Goal: Task Accomplishment & Management: Manage account settings

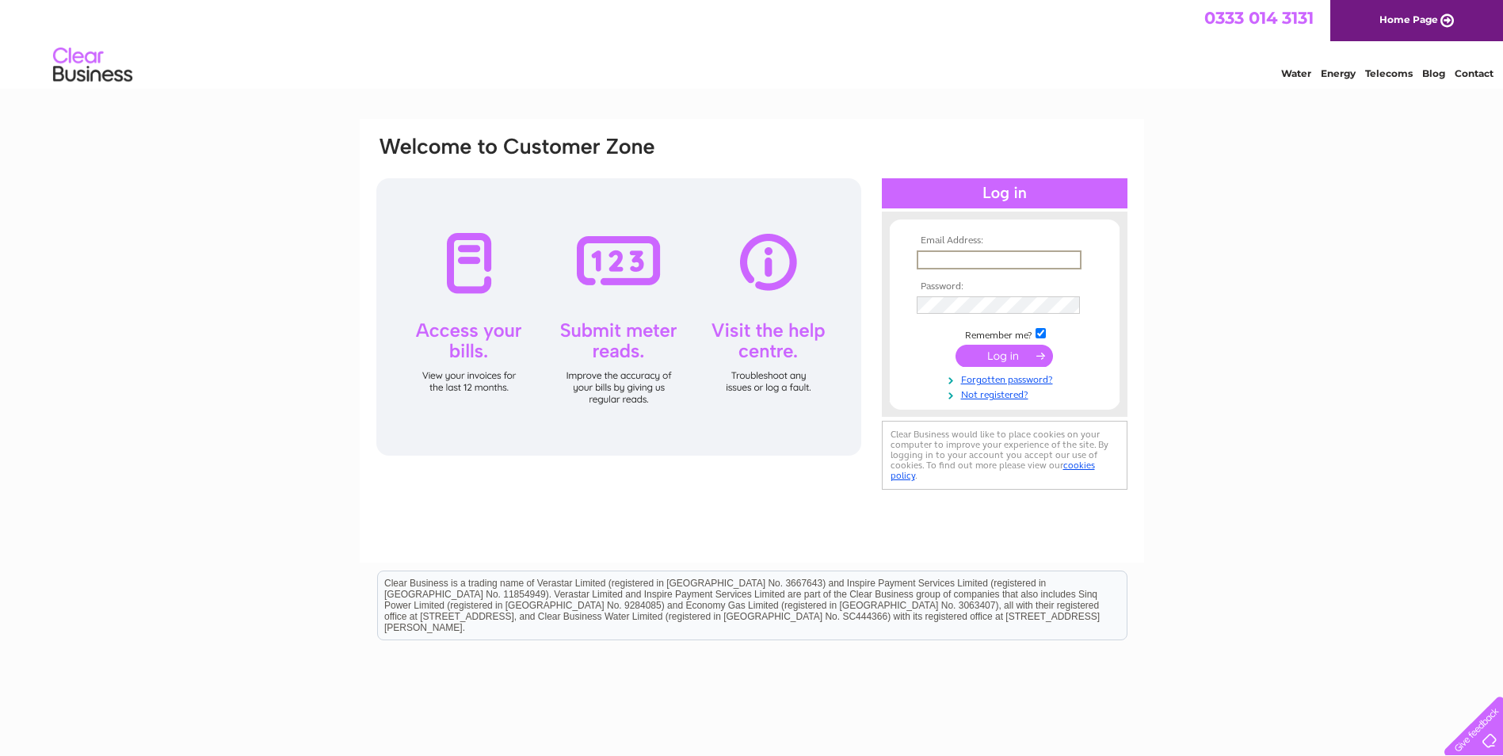
click at [974, 257] on input "text" at bounding box center [999, 259] width 165 height 19
type input "[EMAIL_ADDRESS][DOMAIN_NAME]"
click at [1009, 363] on input "submit" at bounding box center [1003, 354] width 97 height 22
click at [934, 261] on input "[EMAIL_ADDRESS][DOMAIN_NAME]" at bounding box center [998, 258] width 163 height 17
click at [1200, 228] on div "Email Address: jonk@mcordell.co.uk Password:" at bounding box center [751, 476] width 1503 height 715
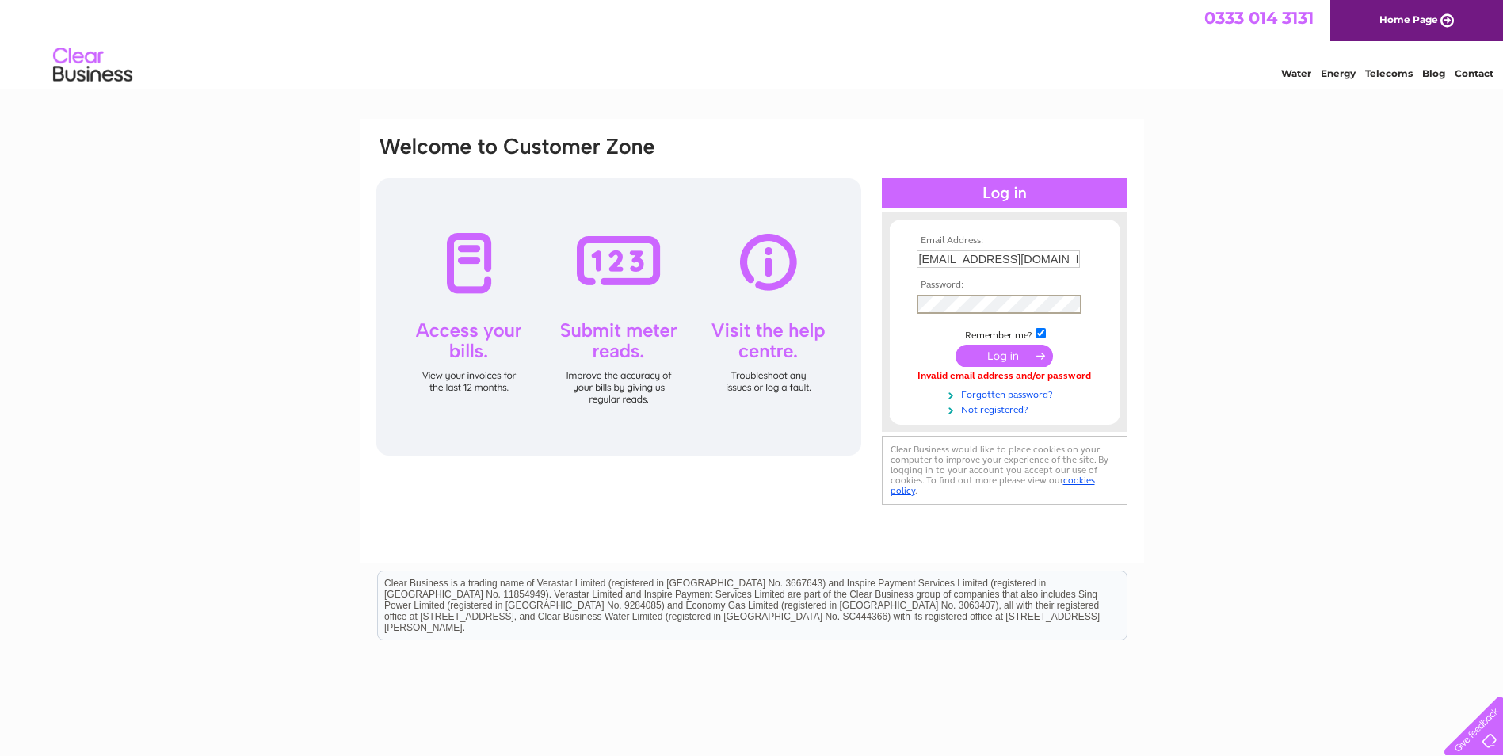
click at [932, 268] on input "[EMAIL_ADDRESS][DOMAIN_NAME]" at bounding box center [998, 258] width 163 height 17
type input "[PERSON_NAME][EMAIL_ADDRESS][DOMAIN_NAME]"
click at [992, 354] on input "submit" at bounding box center [1003, 356] width 97 height 22
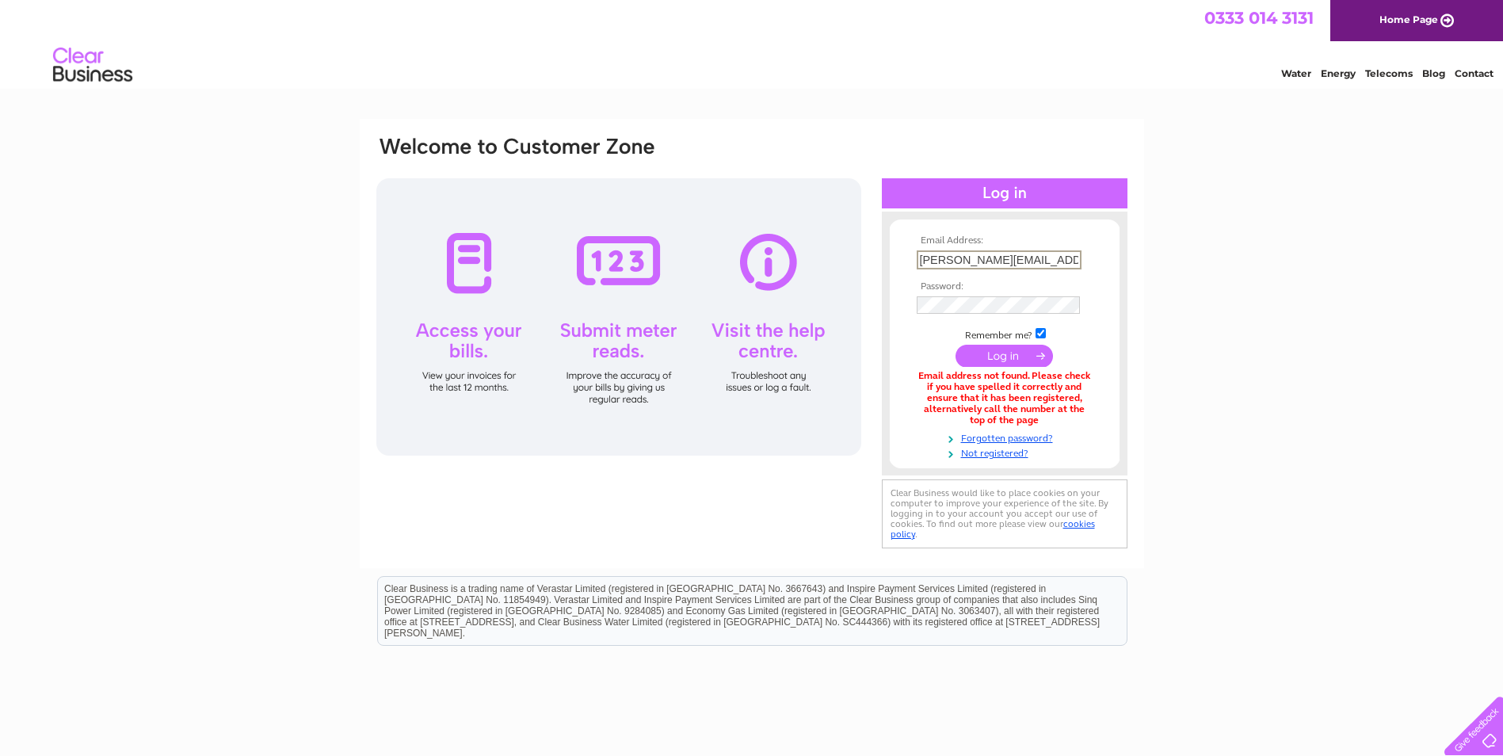
click at [932, 258] on input "[PERSON_NAME][EMAIL_ADDRESS][DOMAIN_NAME]" at bounding box center [999, 259] width 165 height 19
type input "[EMAIL_ADDRESS][DOMAIN_NAME]"
click at [999, 357] on input "submit" at bounding box center [1003, 356] width 97 height 22
click at [1015, 437] on link "Forgotten password?" at bounding box center [1007, 435] width 180 height 15
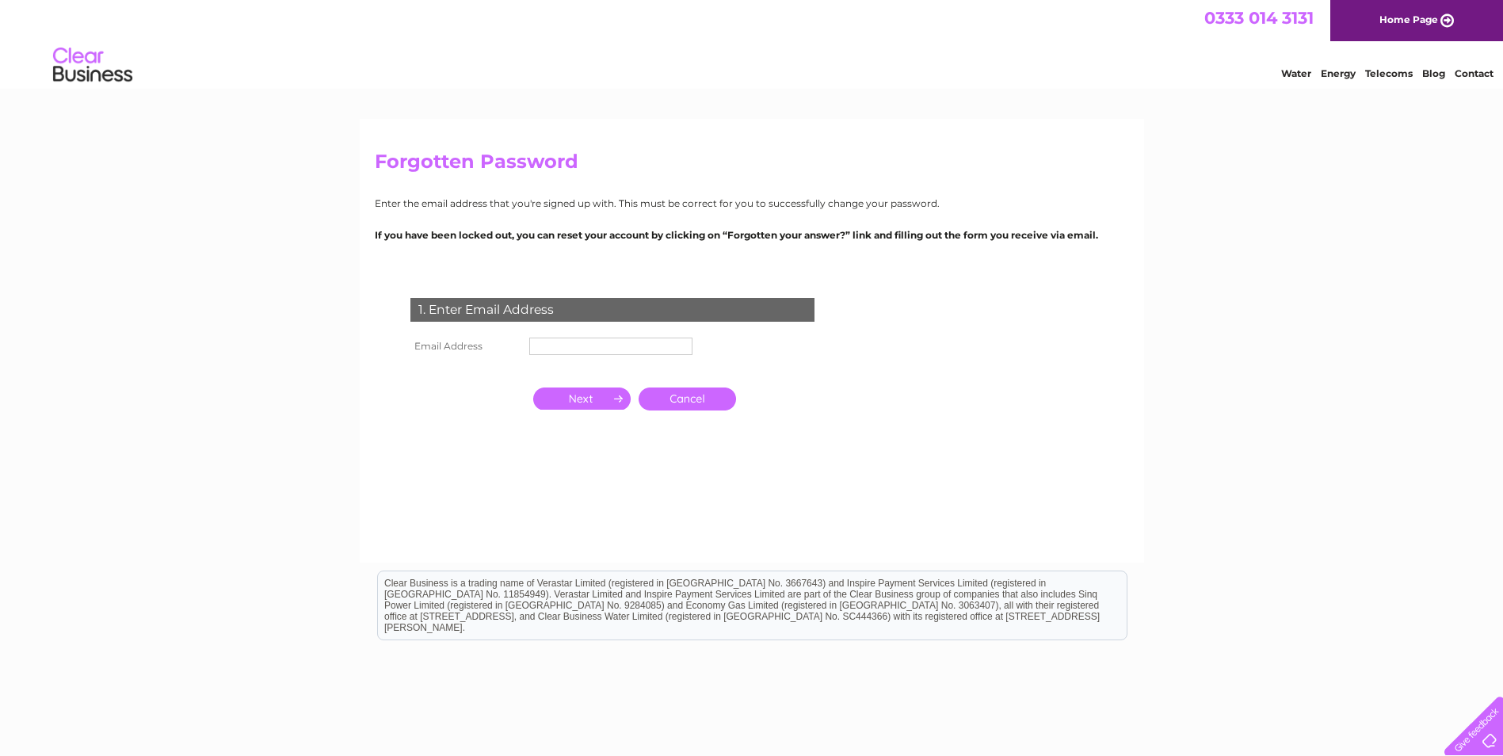
click at [562, 353] on input "text" at bounding box center [610, 345] width 163 height 17
type input "[EMAIL_ADDRESS][DOMAIN_NAME]"
click at [581, 398] on input "button" at bounding box center [581, 398] width 97 height 22
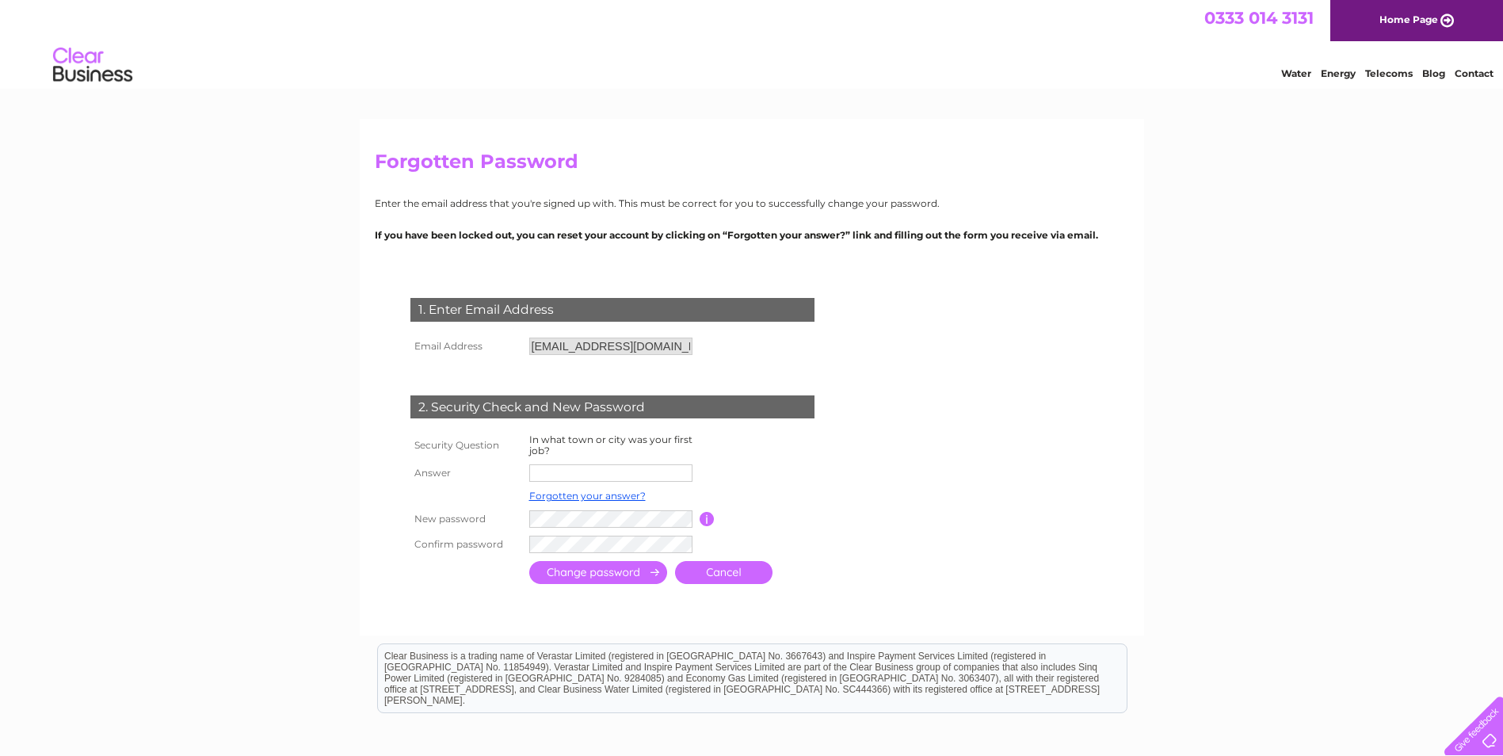
click at [577, 475] on input "text" at bounding box center [610, 472] width 163 height 17
type input "London"
click at [611, 571] on input "submit" at bounding box center [598, 573] width 138 height 23
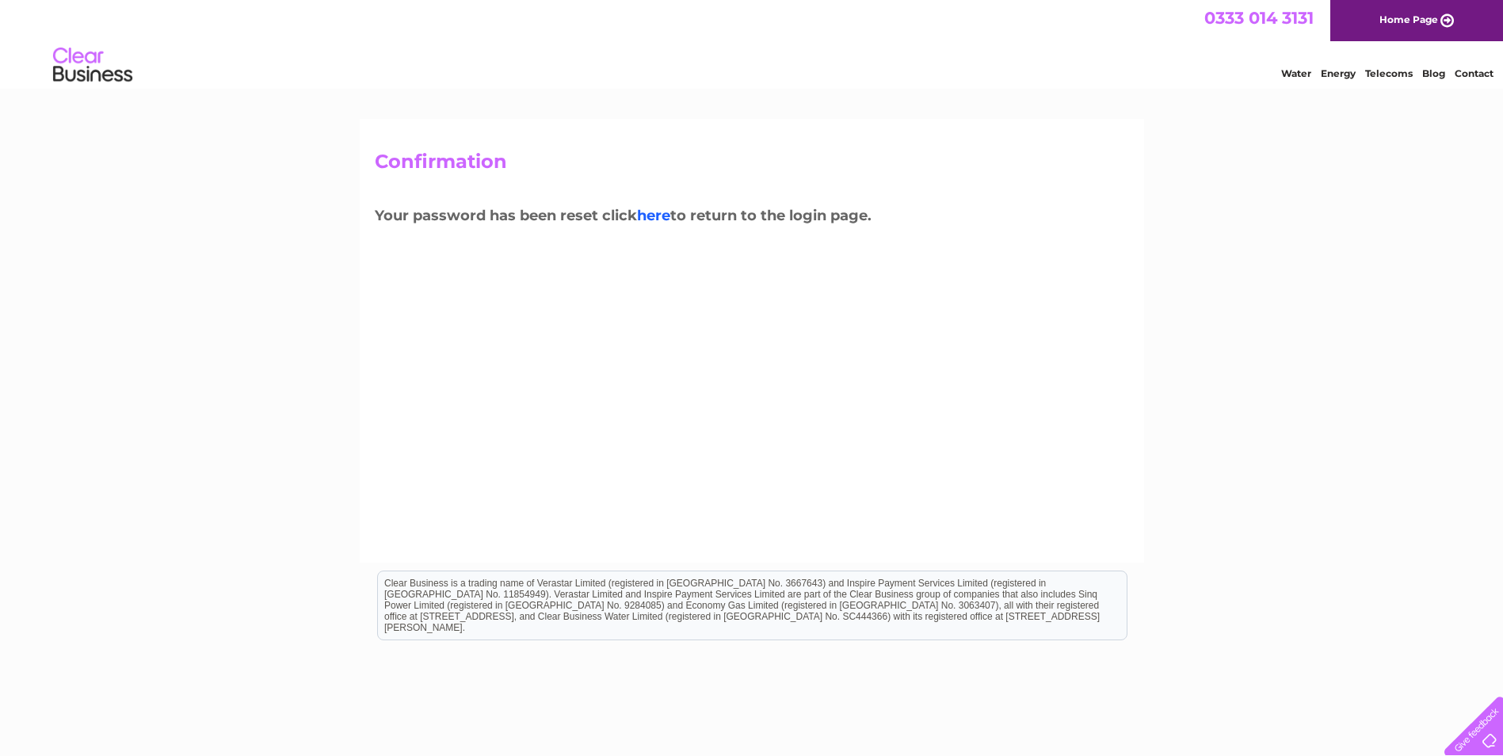
click at [656, 212] on link "here" at bounding box center [653, 215] width 33 height 17
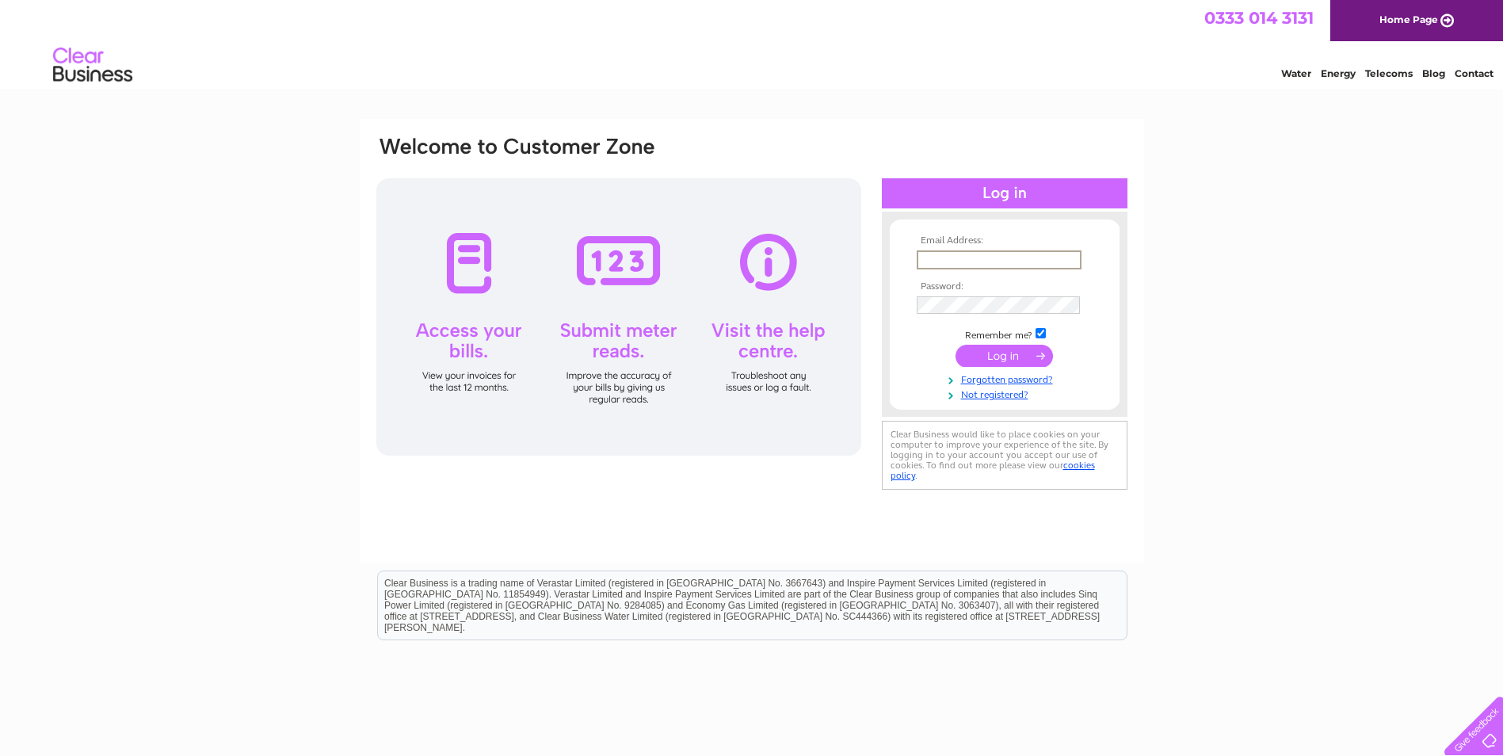
click at [947, 256] on input "text" at bounding box center [999, 259] width 165 height 19
type input "[EMAIL_ADDRESS][DOMAIN_NAME]"
click at [996, 354] on input "submit" at bounding box center [1003, 354] width 97 height 22
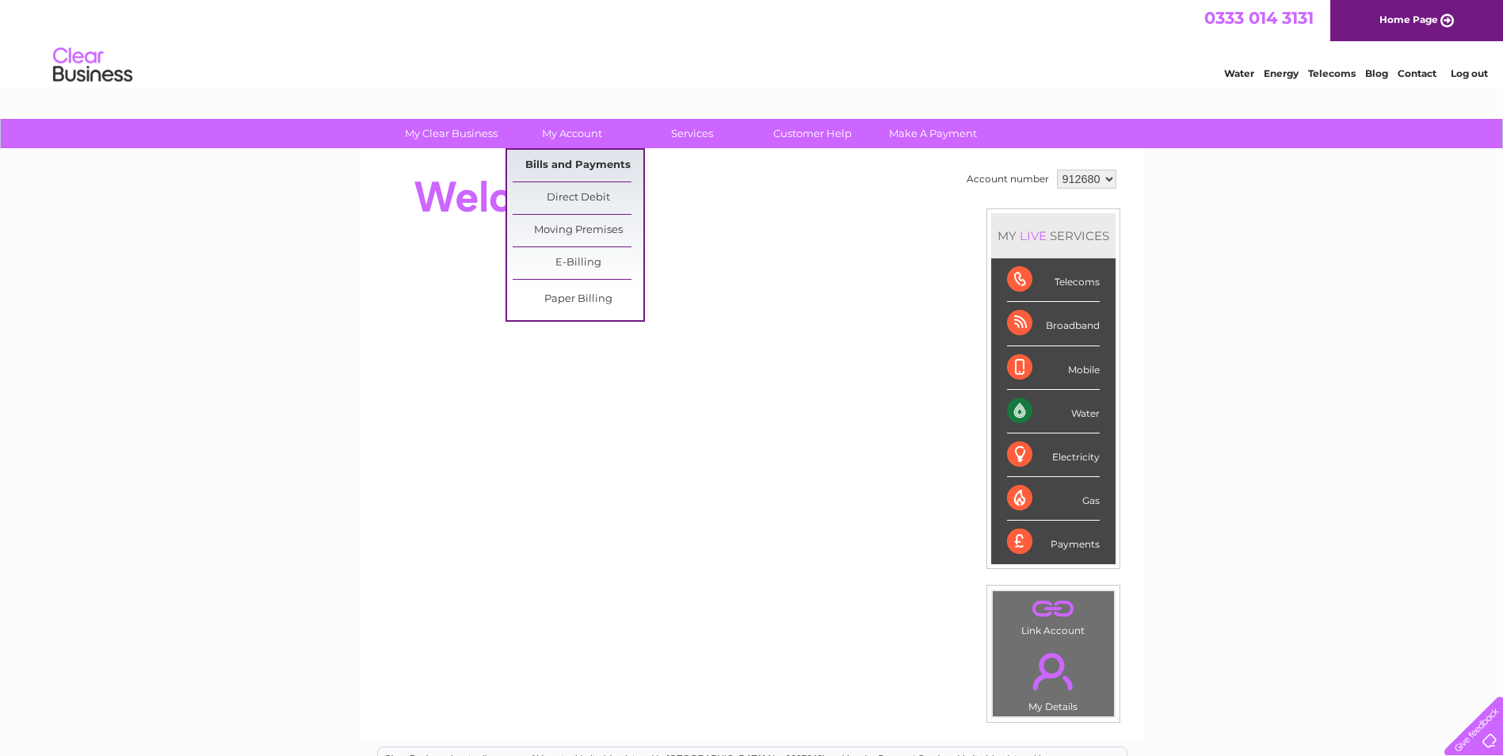
click at [570, 158] on link "Bills and Payments" at bounding box center [578, 166] width 131 height 32
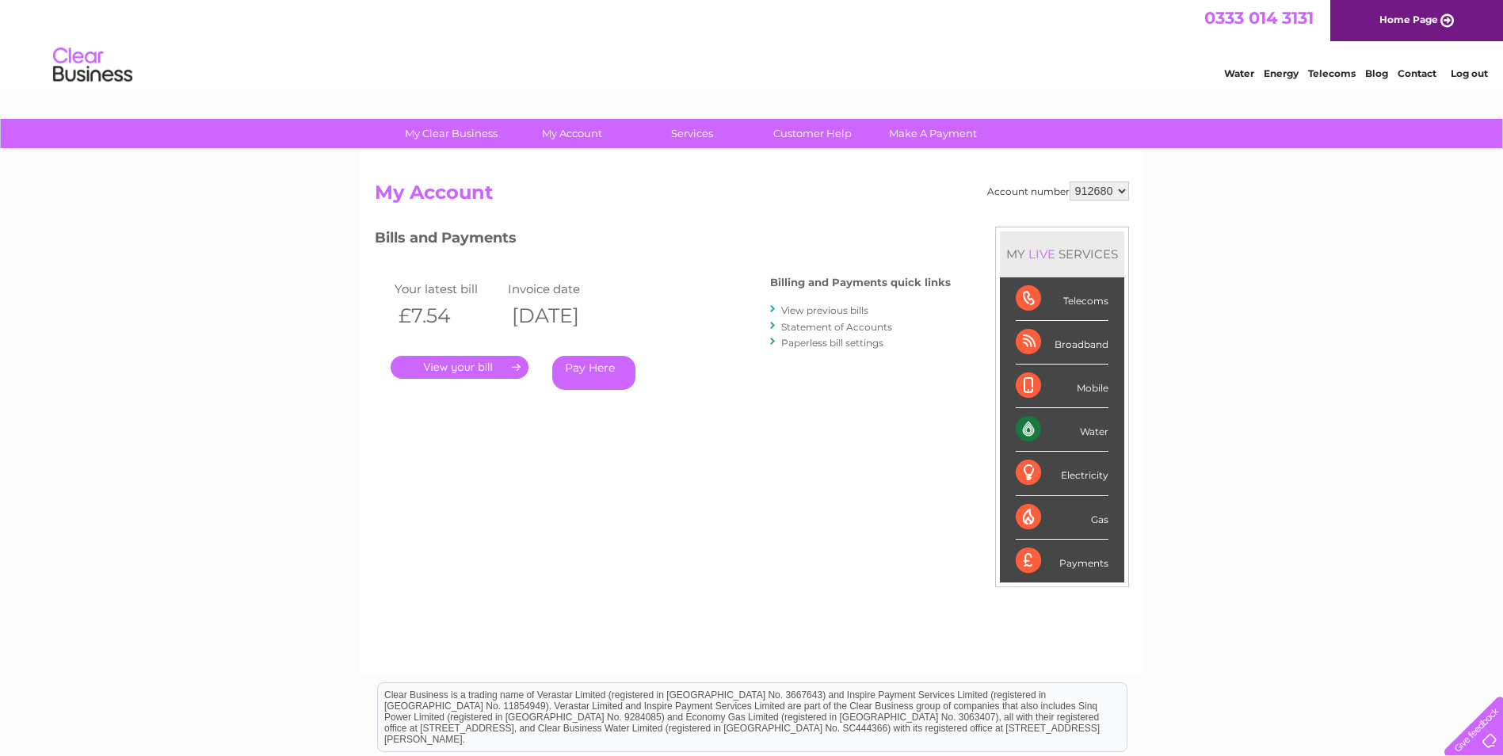
click at [460, 368] on link "." at bounding box center [460, 367] width 138 height 23
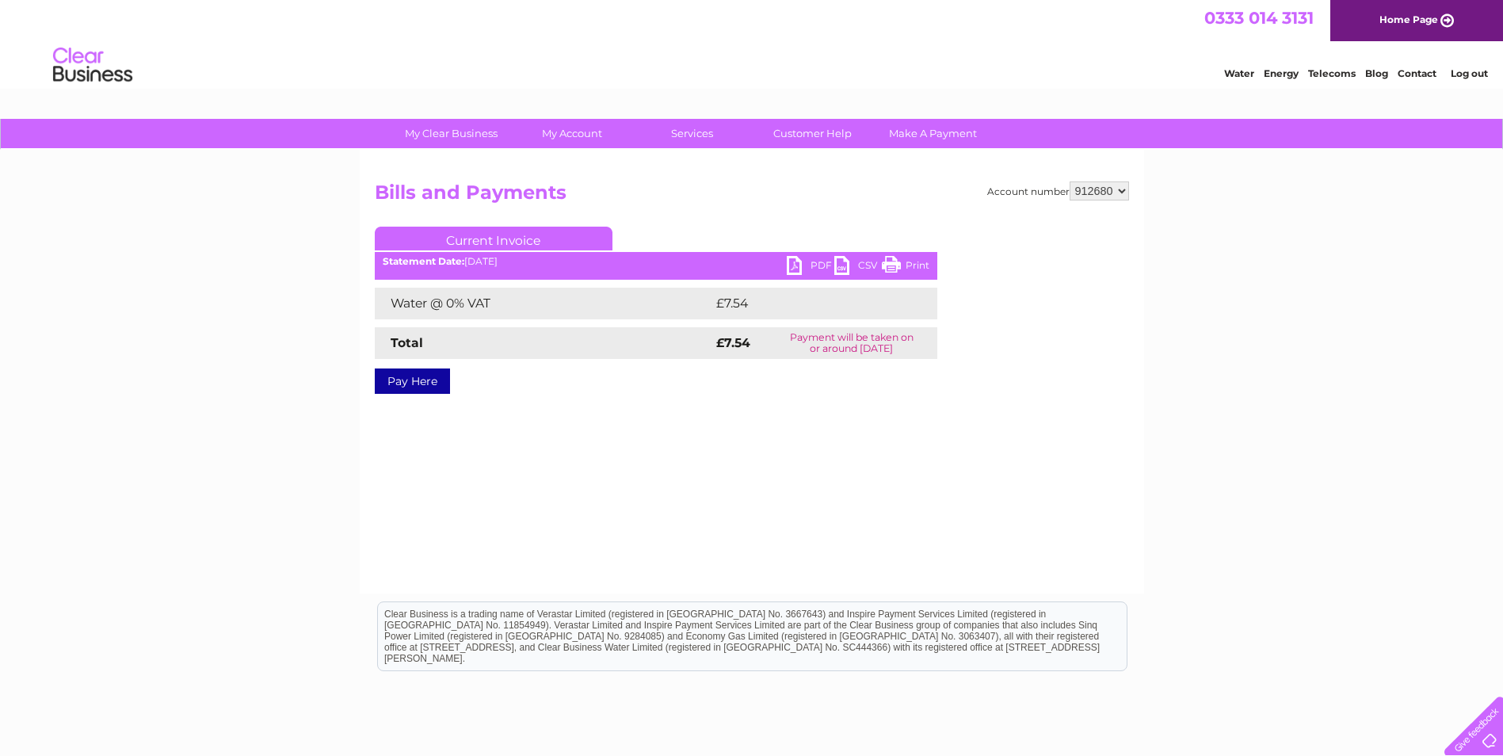
click at [810, 262] on link "PDF" at bounding box center [811, 267] width 48 height 23
click at [1473, 71] on link "Log out" at bounding box center [1469, 73] width 37 height 12
